Goal: Task Accomplishment & Management: Manage account settings

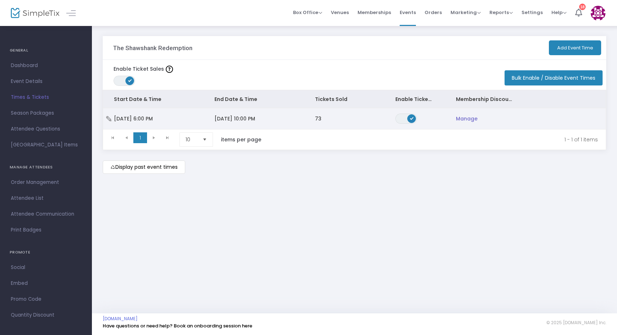
click at [240, 120] on span "[DATE] 10:00 PM" at bounding box center [234, 118] width 41 height 7
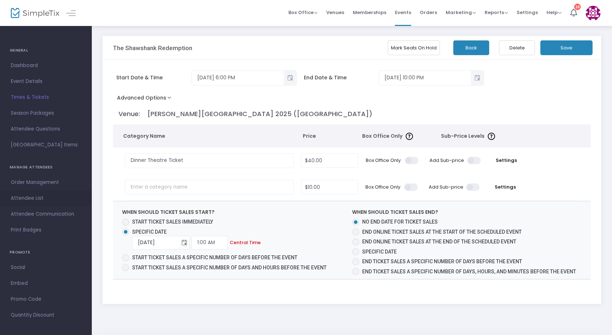
click at [17, 201] on span "Attendee List" at bounding box center [46, 197] width 70 height 9
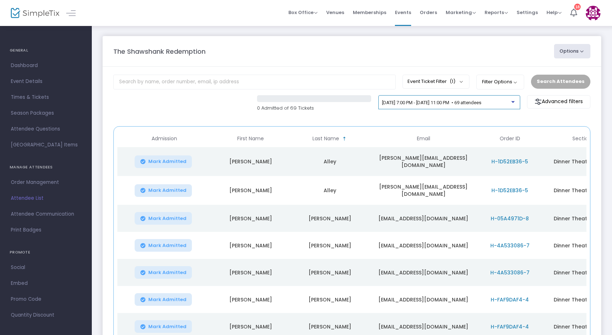
click at [439, 104] on span "[DATE] 7:00 PM - [DATE] 11:00 PM • 69 attendees" at bounding box center [431, 102] width 99 height 5
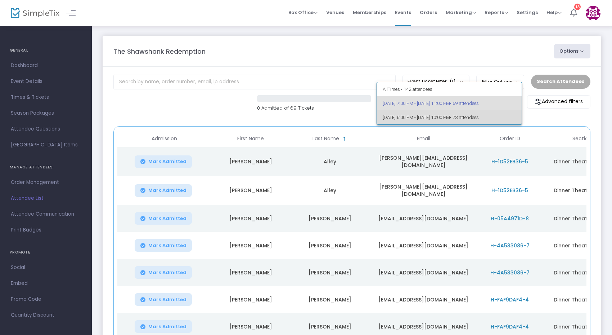
click at [433, 118] on span "[DATE] 6:00 PM - [DATE] 10:00 PM • 73 attendees" at bounding box center [450, 117] width 134 height 14
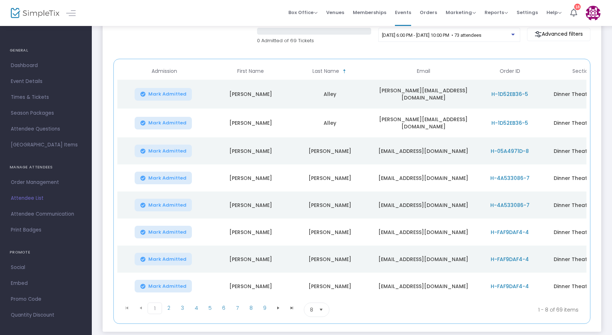
scroll to position [68, 0]
click at [171, 307] on span "2" at bounding box center [169, 306] width 14 height 11
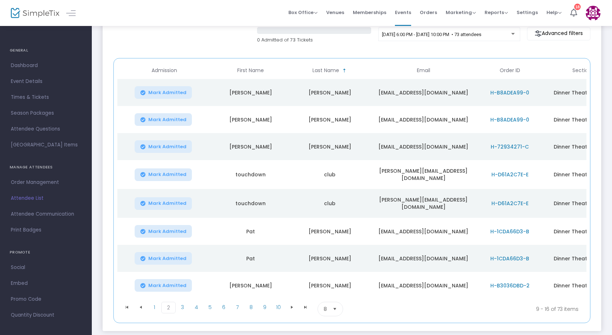
scroll to position [91, 0]
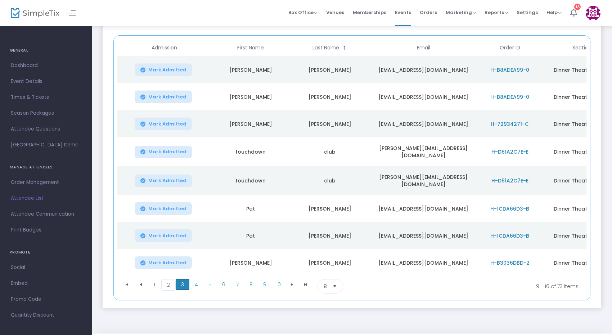
click at [181, 283] on span "3" at bounding box center [183, 284] width 14 height 11
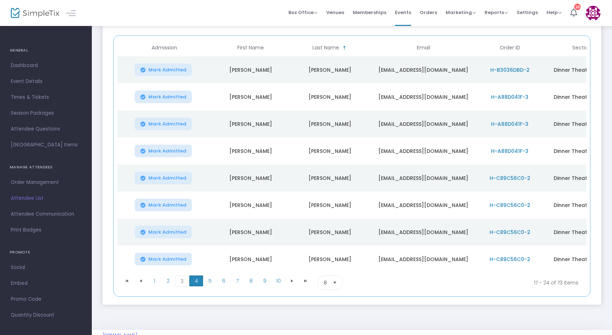
click at [197, 282] on span "4" at bounding box center [196, 280] width 14 height 11
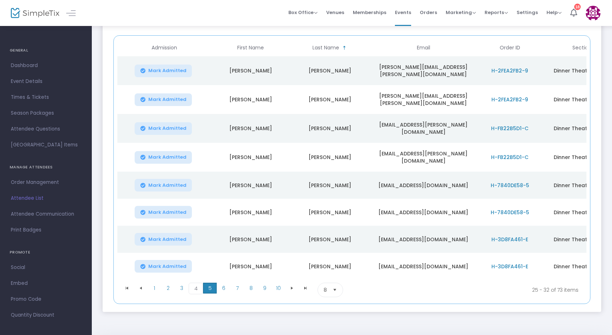
click at [208, 285] on span "5" at bounding box center [210, 287] width 14 height 11
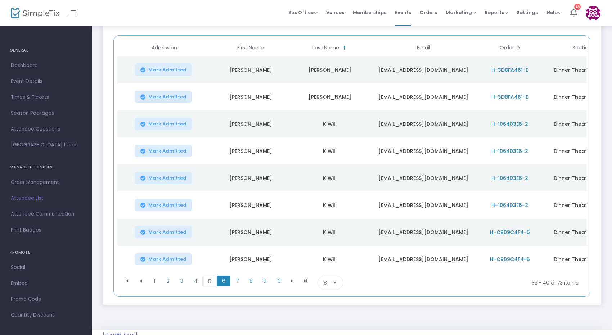
click at [221, 286] on span "6" at bounding box center [224, 280] width 14 height 11
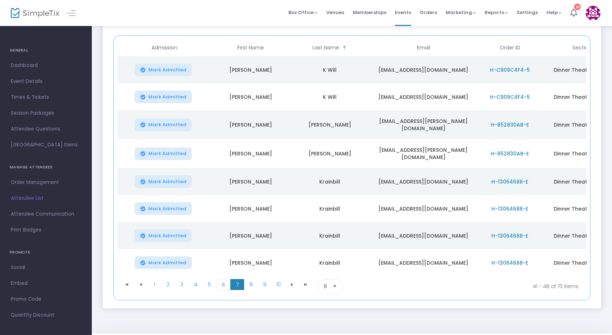
click at [236, 284] on span "7" at bounding box center [238, 284] width 14 height 11
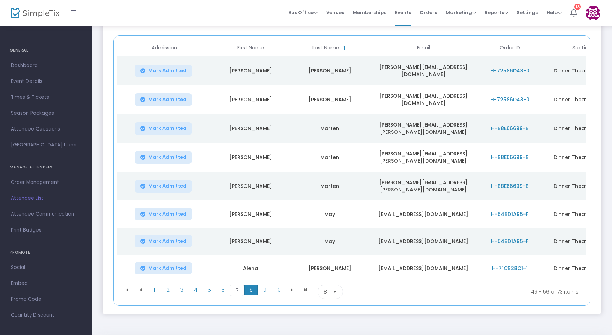
click at [248, 284] on span "8" at bounding box center [251, 289] width 14 height 11
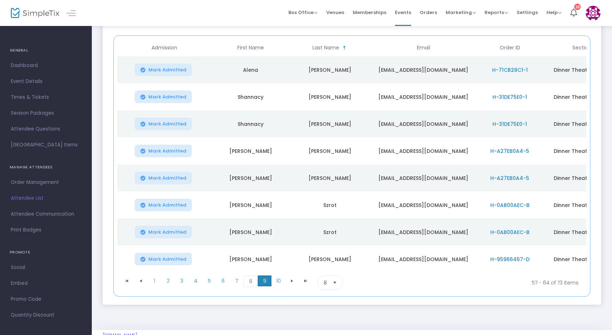
click at [262, 283] on span "9" at bounding box center [265, 280] width 14 height 11
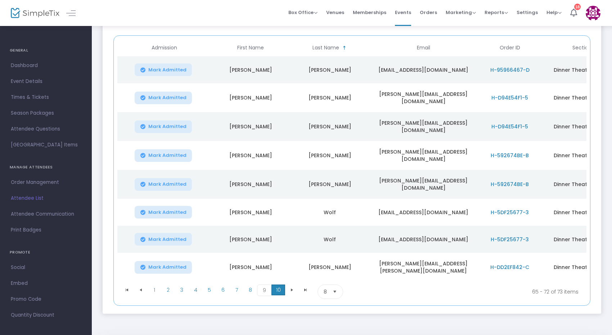
click at [276, 285] on span "10" at bounding box center [279, 289] width 14 height 11
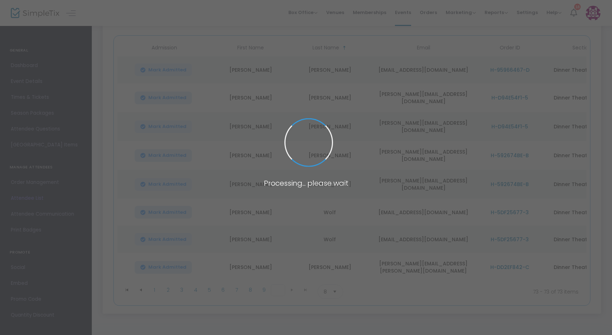
scroll to position [0, 0]
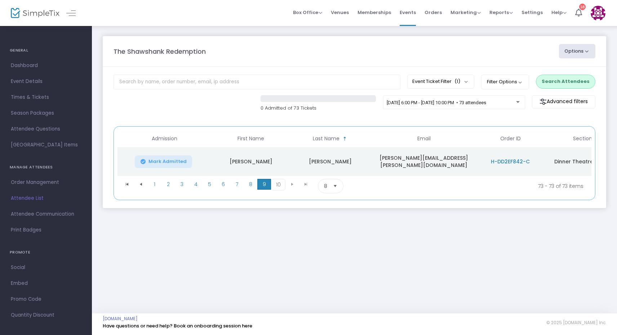
click at [261, 184] on span "9" at bounding box center [264, 184] width 14 height 11
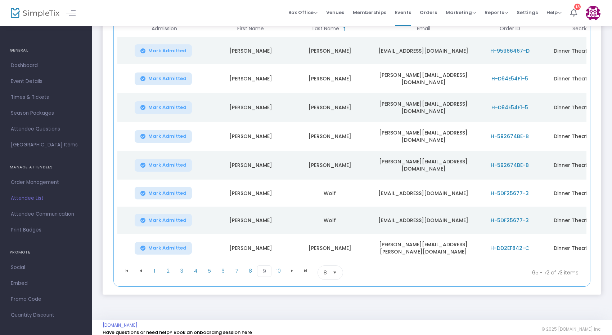
scroll to position [109, 0]
click at [251, 265] on span "8" at bounding box center [250, 270] width 14 height 11
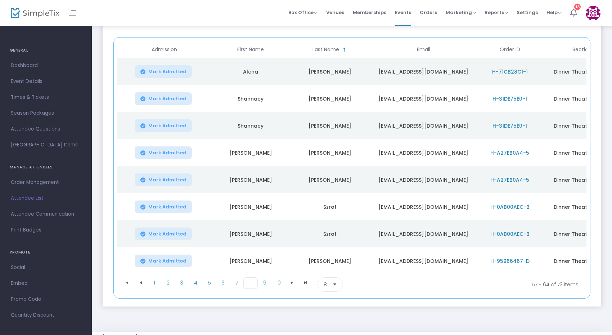
scroll to position [82, 0]
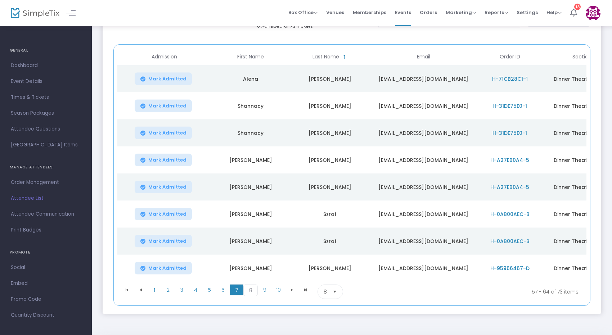
click at [236, 291] on span "7" at bounding box center [237, 289] width 14 height 11
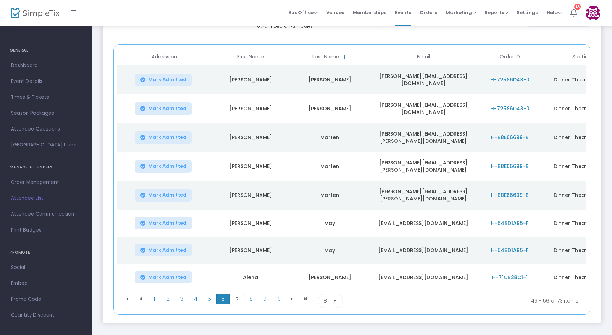
click at [225, 293] on span "6" at bounding box center [223, 298] width 14 height 11
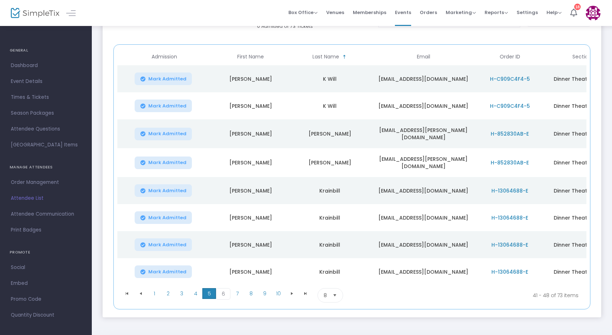
click at [206, 291] on span "5" at bounding box center [209, 293] width 14 height 11
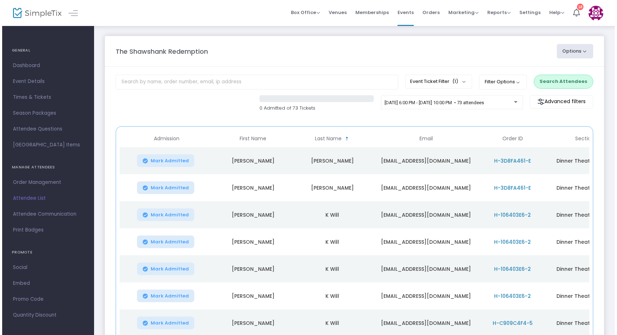
scroll to position [0, 0]
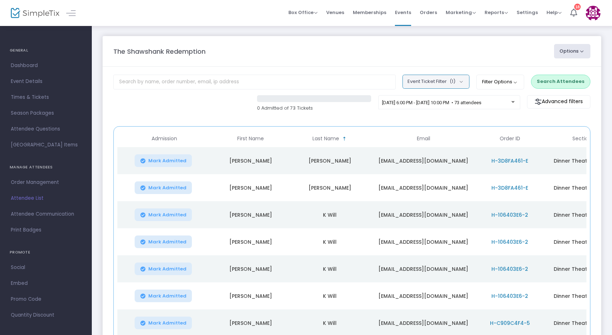
click at [442, 83] on button "Event Ticket Filter (1)" at bounding box center [436, 82] width 67 height 14
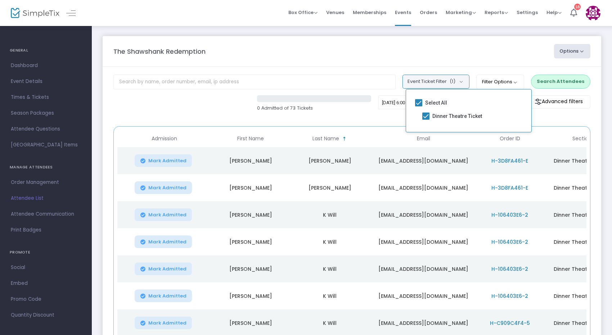
click at [442, 83] on button "Event Ticket Filter (1)" at bounding box center [436, 82] width 67 height 14
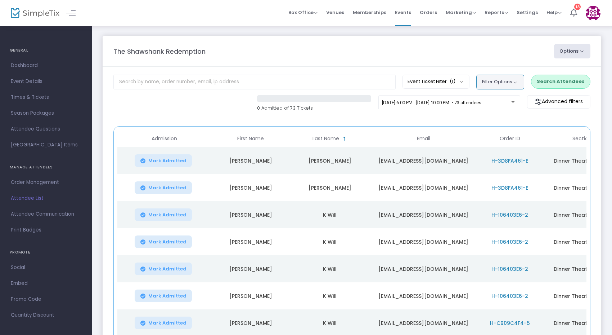
click at [506, 84] on button "Filter Options" at bounding box center [501, 82] width 48 height 14
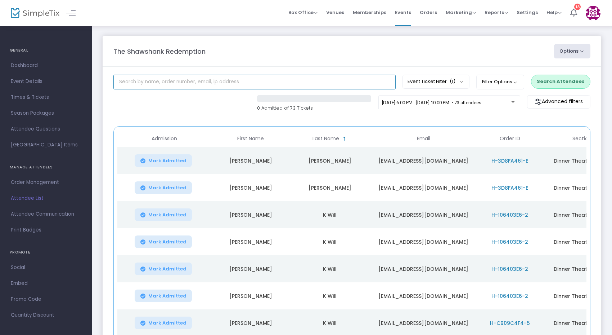
click at [264, 84] on input "text" at bounding box center [254, 82] width 282 height 15
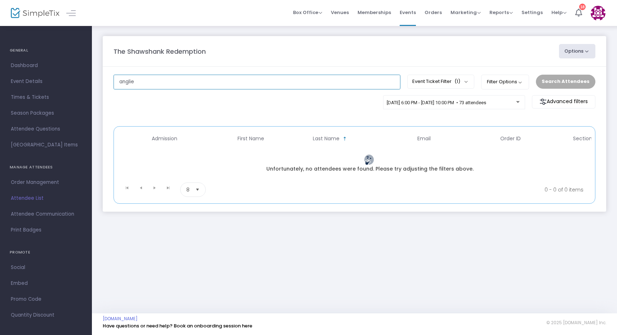
click at [248, 88] on input "anglie" at bounding box center [256, 82] width 287 height 15
drag, startPoint x: 245, startPoint y: 88, endPoint x: 129, endPoint y: 73, distance: 117.7
click at [129, 73] on m-panel-content "[PERSON_NAME] Event Ticket Filter (1) Select All Dinner Theatre Ticket Filter O…" at bounding box center [354, 139] width 503 height 145
type input "chalmers"
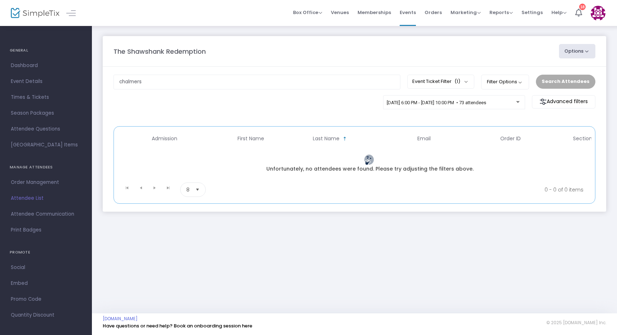
click at [583, 55] on button "Options" at bounding box center [577, 51] width 37 height 14
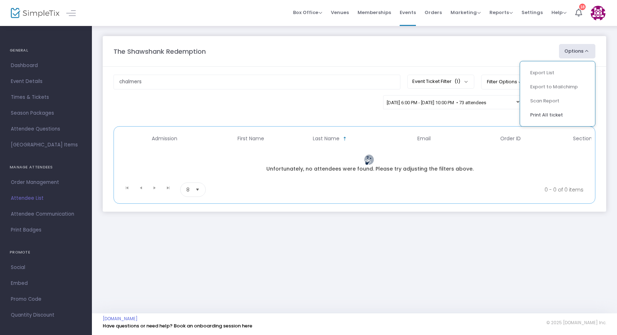
click at [554, 73] on ul "Export List Export to Mailchimp Scan Report Print All ticket" at bounding box center [557, 94] width 76 height 66
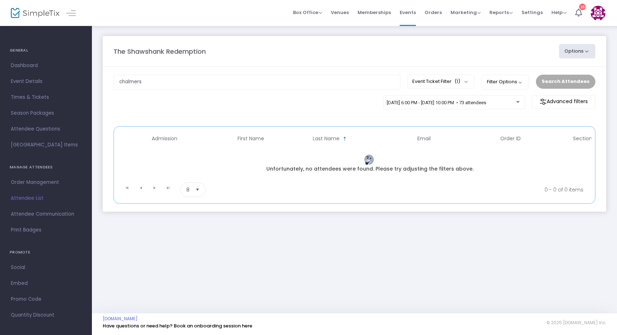
click at [583, 52] on button "Options" at bounding box center [577, 51] width 37 height 14
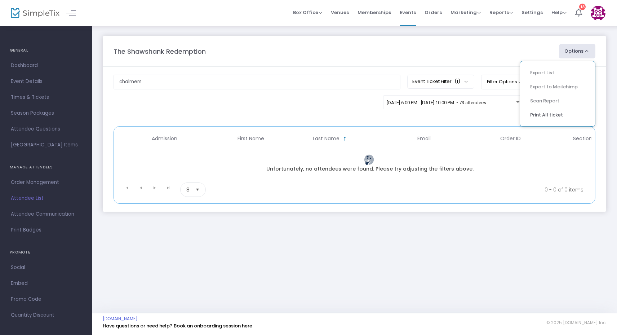
click at [545, 73] on ul "Export List Export to Mailchimp Scan Report Print All ticket" at bounding box center [557, 94] width 76 height 66
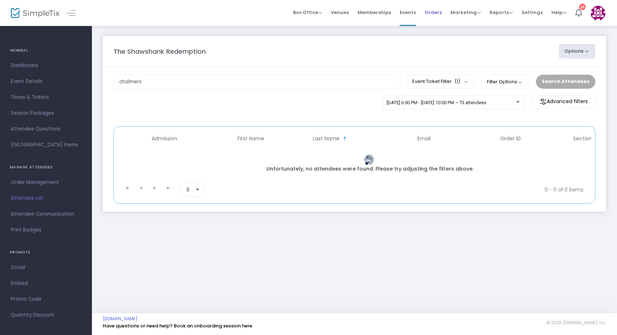
click at [433, 11] on span "Orders" at bounding box center [432, 12] width 17 height 18
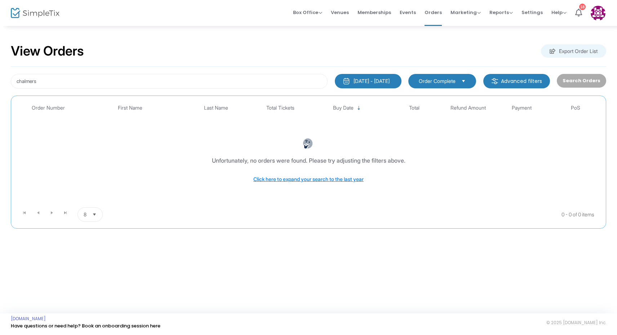
click at [389, 79] on div "[DATE] - [DATE]" at bounding box center [371, 80] width 36 height 7
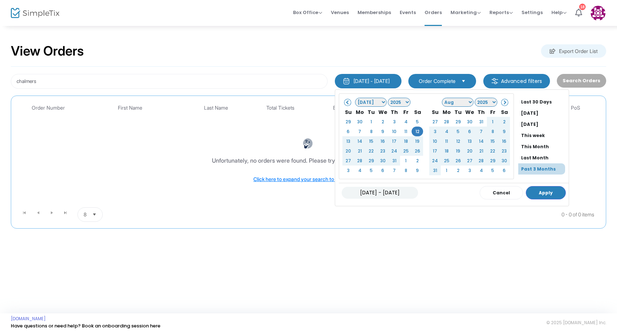
click at [346, 102] on span at bounding box center [348, 102] width 4 height 4
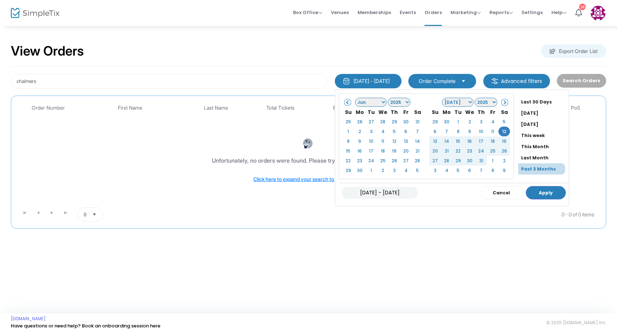
click at [346, 102] on span at bounding box center [348, 102] width 4 height 4
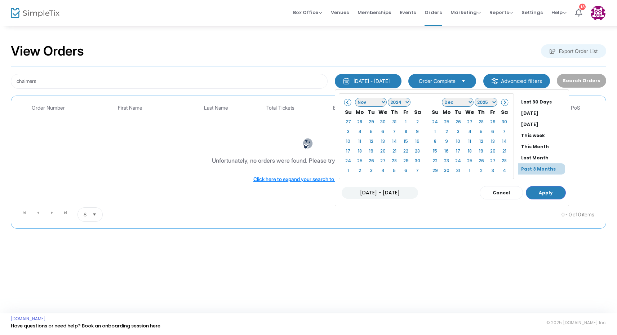
click at [346, 102] on span at bounding box center [348, 102] width 4 height 4
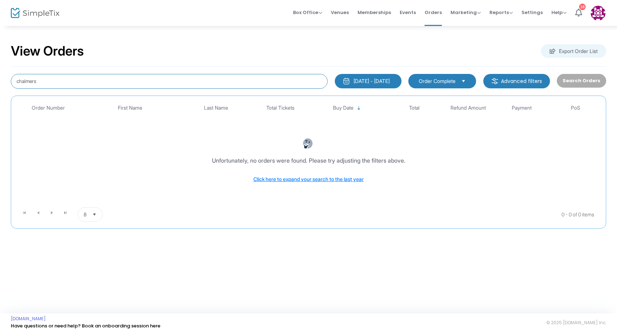
click at [137, 78] on input "chalmers" at bounding box center [169, 81] width 317 height 15
click at [113, 78] on input "chalmers" at bounding box center [169, 81] width 317 height 15
click at [40, 80] on input "Anglie" at bounding box center [169, 81] width 317 height 15
type input "[PERSON_NAME]"
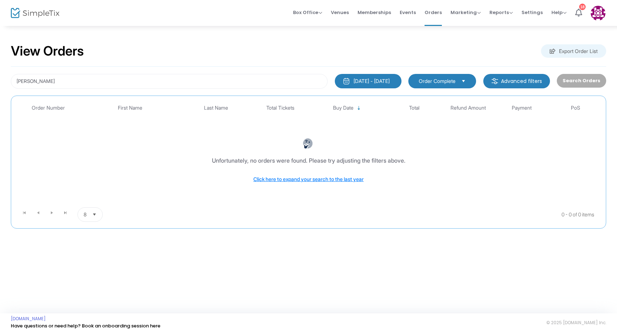
click at [506, 79] on m-button "Advanced filters" at bounding box center [516, 81] width 67 height 14
